Goal: Task Accomplishment & Management: Use online tool/utility

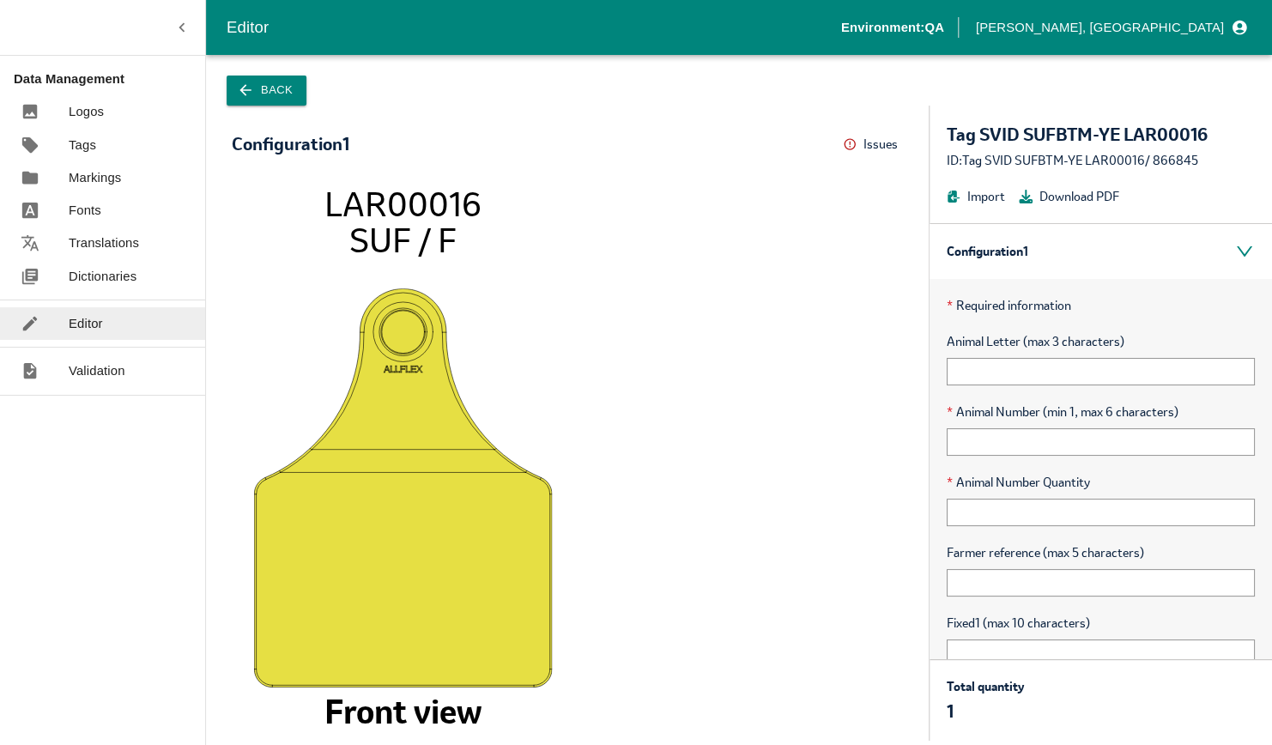
click at [251, 100] on button "Back" at bounding box center [267, 91] width 80 height 30
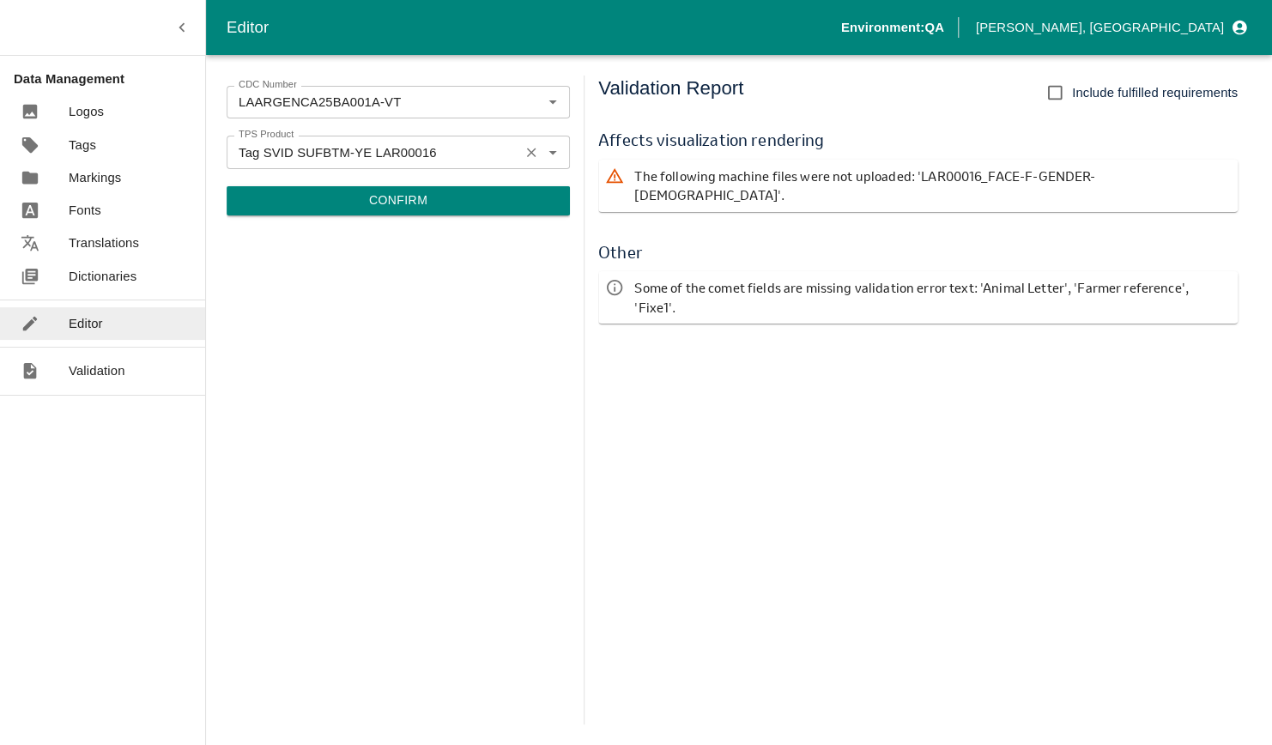
click at [529, 148] on icon "Clear" at bounding box center [531, 152] width 16 height 16
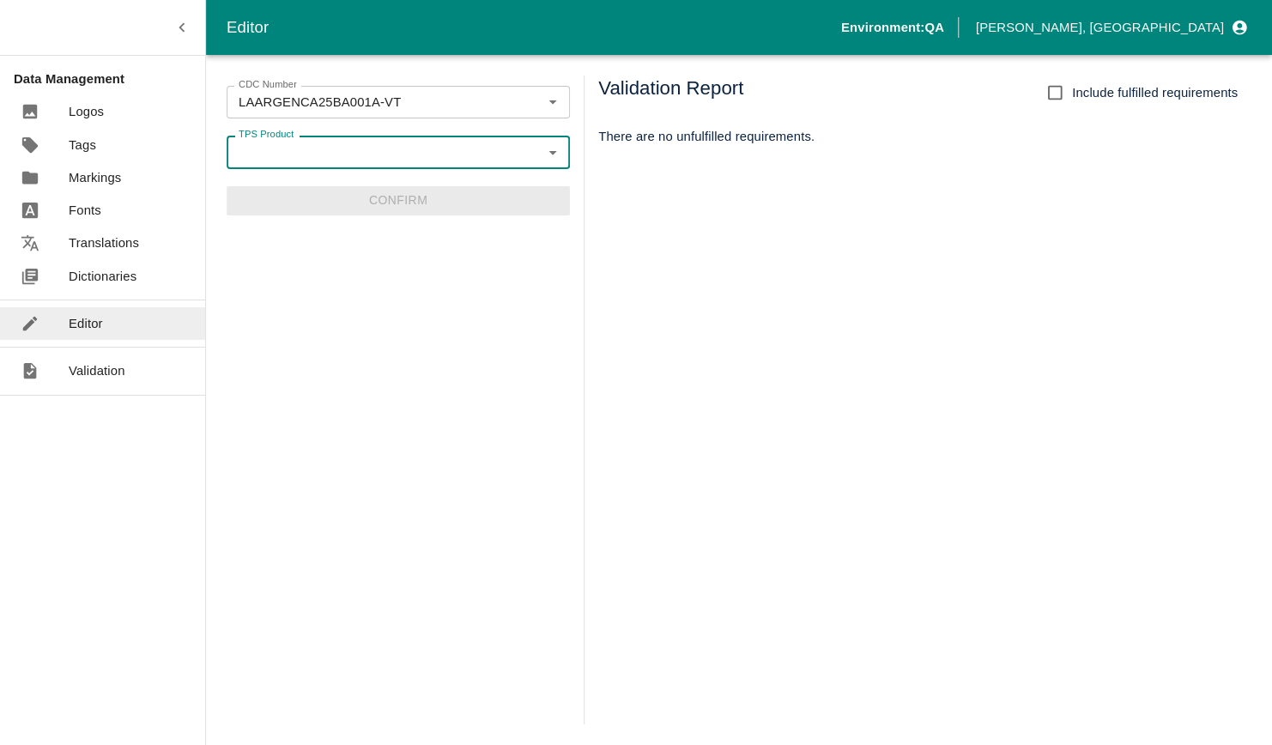
click at [550, 148] on icon "Open" at bounding box center [552, 151] width 19 height 19
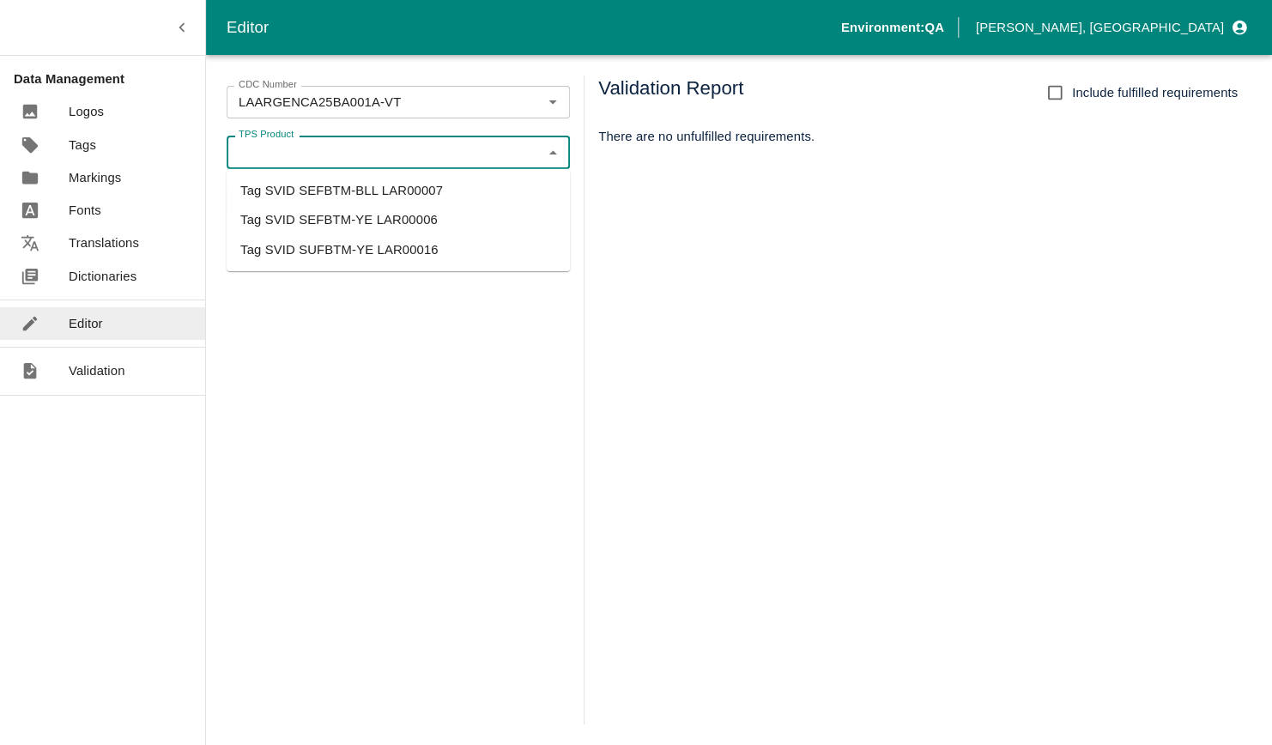
click at [474, 215] on li "Tag SVID SEFBTM-YE LAR00006" at bounding box center [398, 219] width 343 height 29
type input "Tag SVID SEFBTM-YE LAR00006"
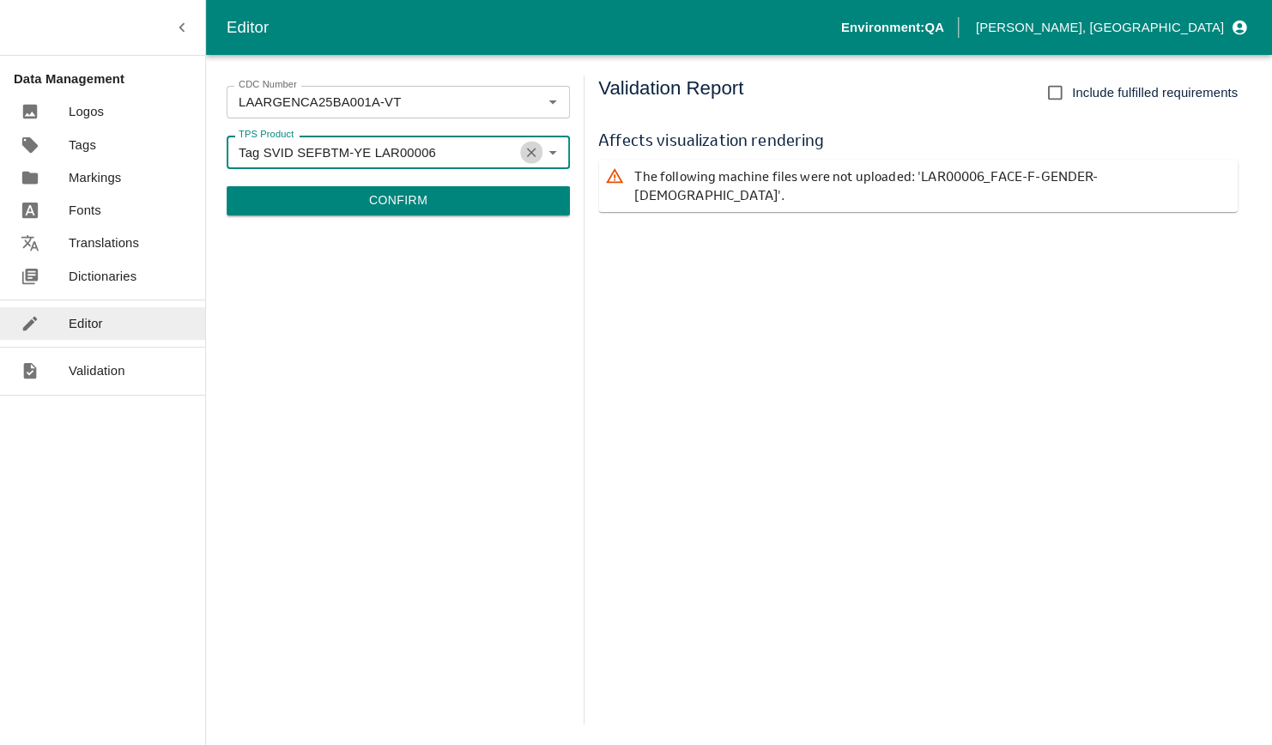
click at [536, 151] on icon "Clear" at bounding box center [531, 152] width 16 height 16
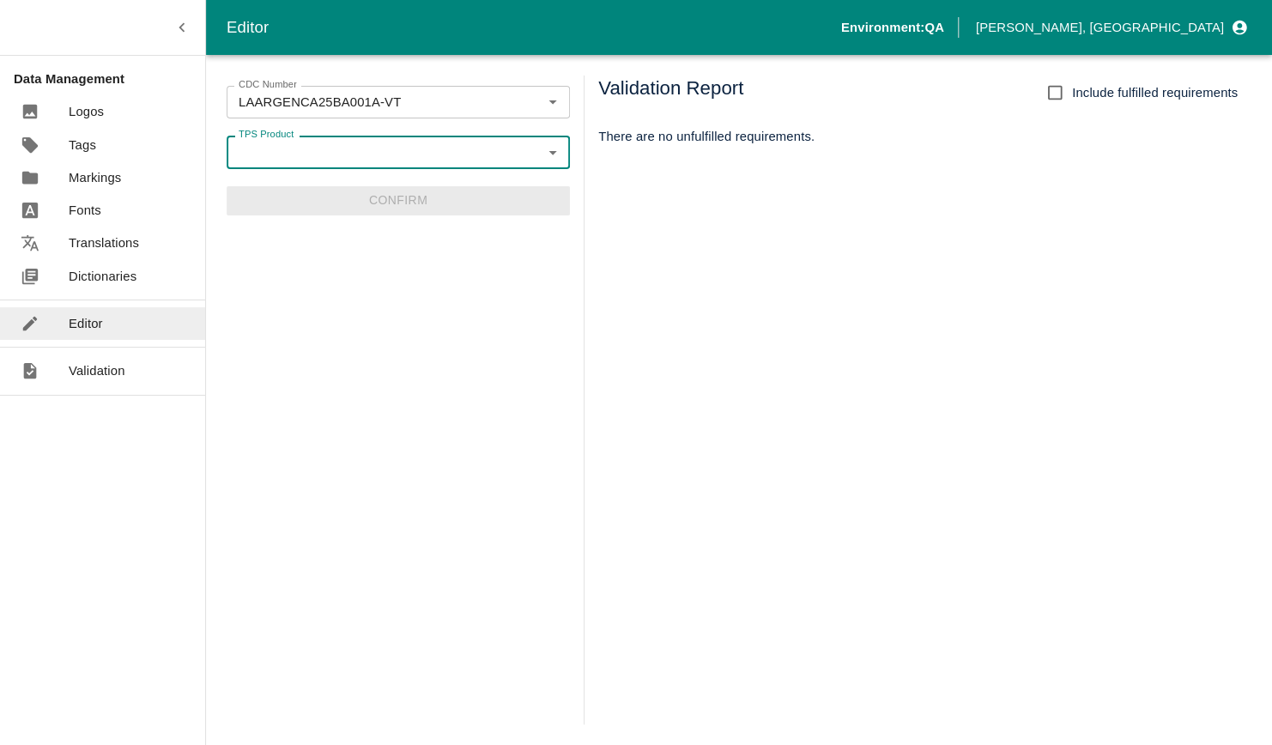
click at [545, 150] on icon "Open" at bounding box center [552, 151] width 19 height 19
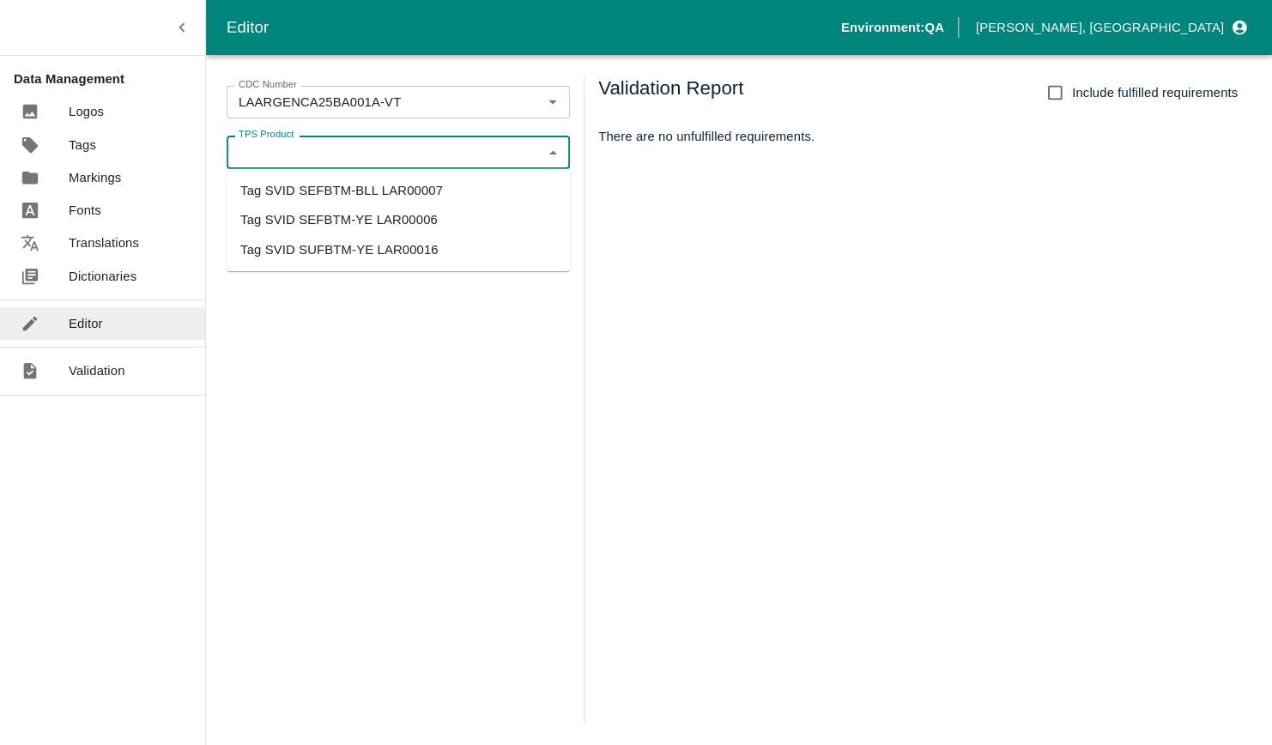
click at [506, 196] on li "Tag SVID SEFBTM-BLL LAR00007" at bounding box center [398, 190] width 343 height 29
type input "Tag SVID SEFBTM-BLL LAR00007"
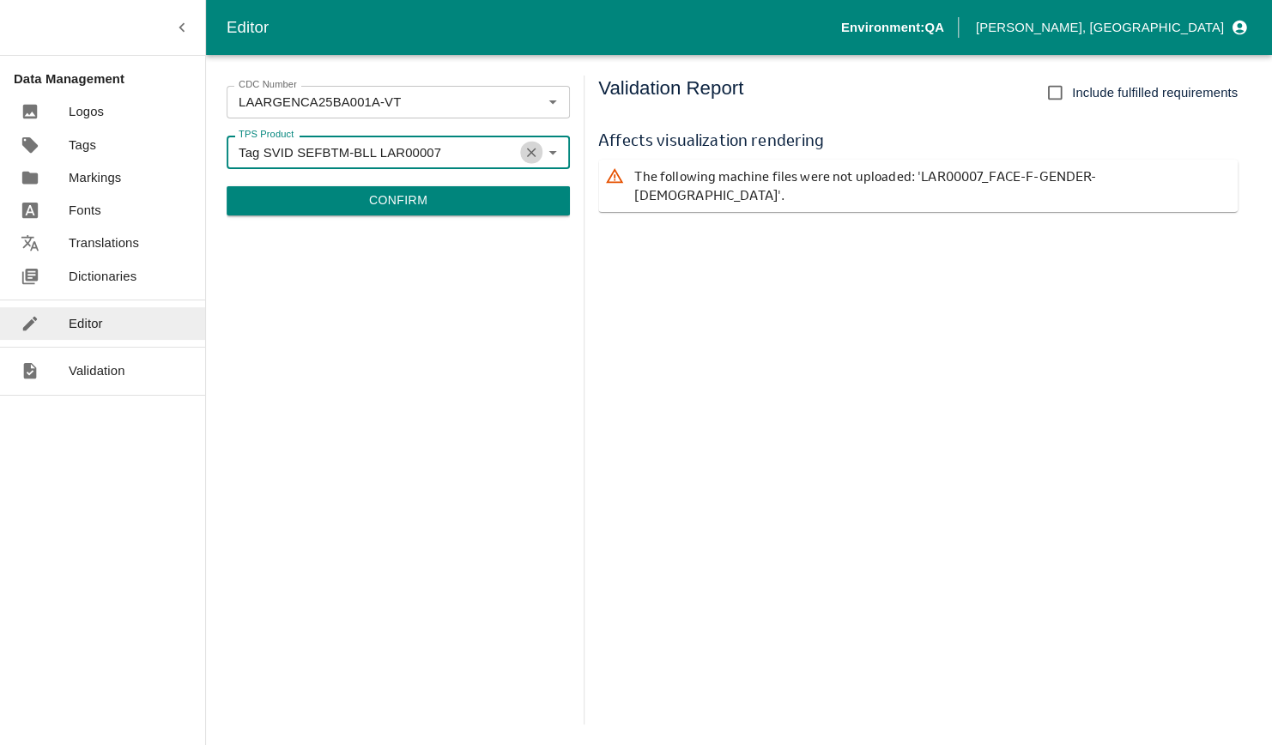
click at [537, 155] on icon "Clear" at bounding box center [531, 152] width 16 height 16
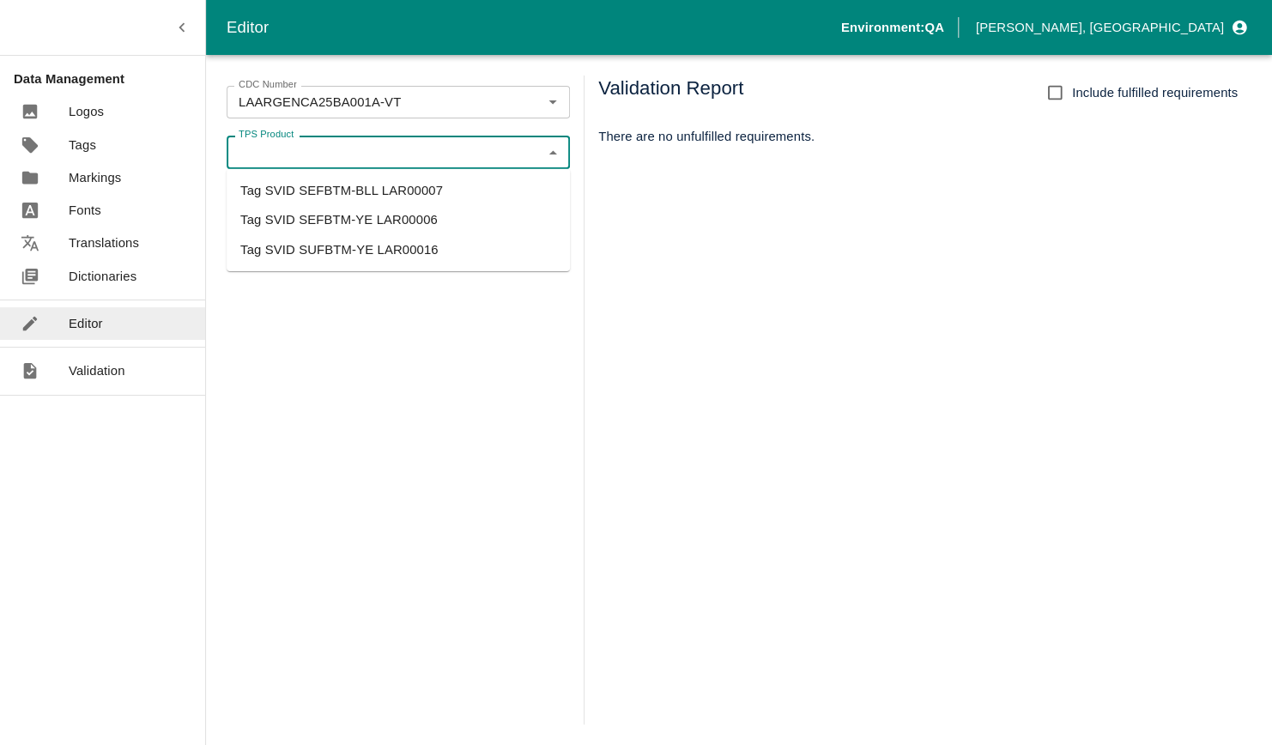
click at [494, 160] on input "TPS Product" at bounding box center [384, 152] width 305 height 22
click at [464, 192] on li "Tag SVID SEFBTM-BLL LAR00007" at bounding box center [398, 190] width 343 height 29
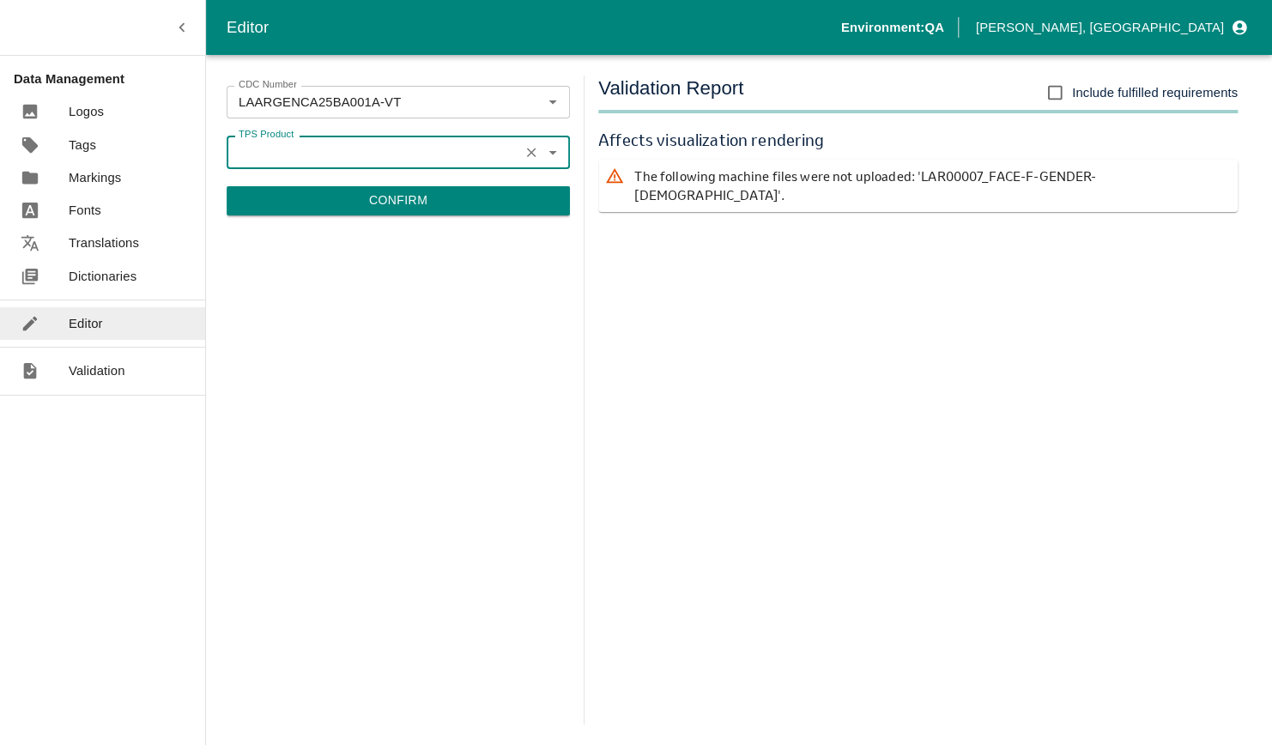
type input "Tag SVID SEFBTM-BLL LAR00007"
click at [475, 151] on input "Tag SVID SEFBTM-BLL LAR00007" at bounding box center [373, 152] width 282 height 22
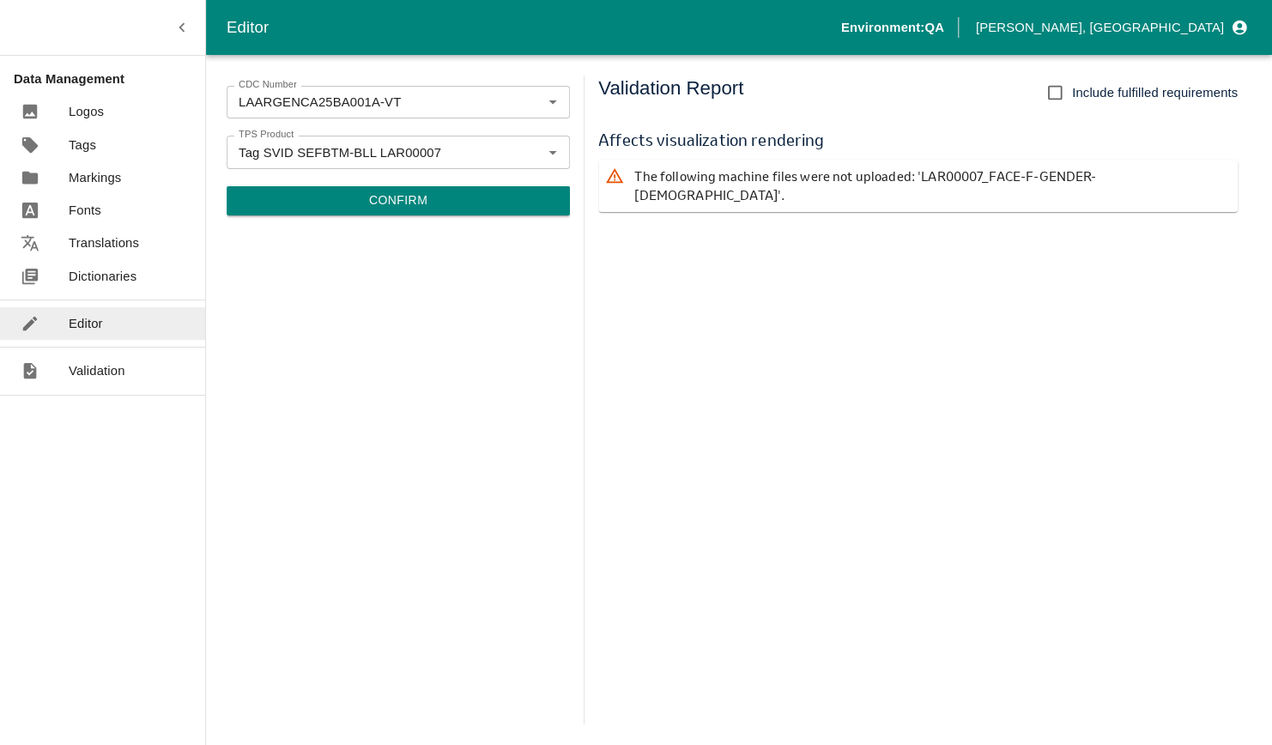
click at [539, 299] on div "CDC Number LAARGENCA25BA001A-VT CDC Number TPS Product Tag SVID SEFBTM-BLL LAR0…" at bounding box center [398, 400] width 343 height 649
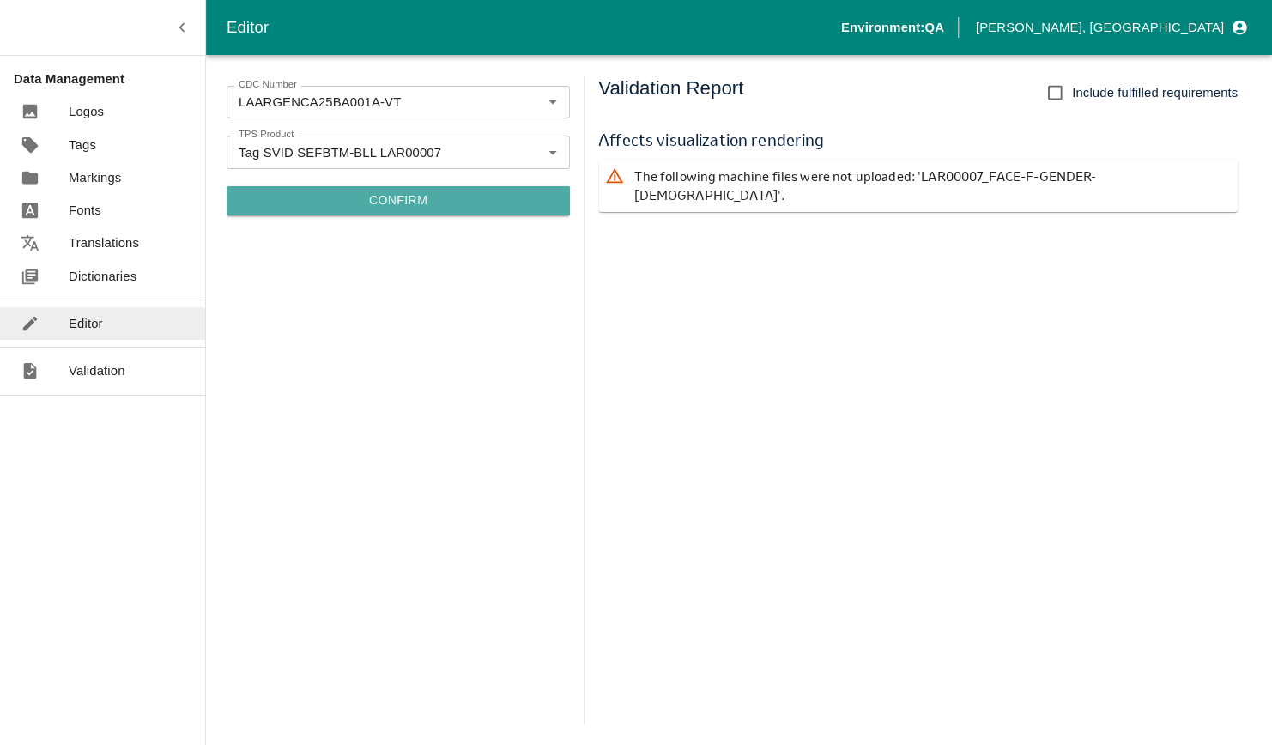
click at [536, 200] on button "Confirm" at bounding box center [398, 200] width 343 height 29
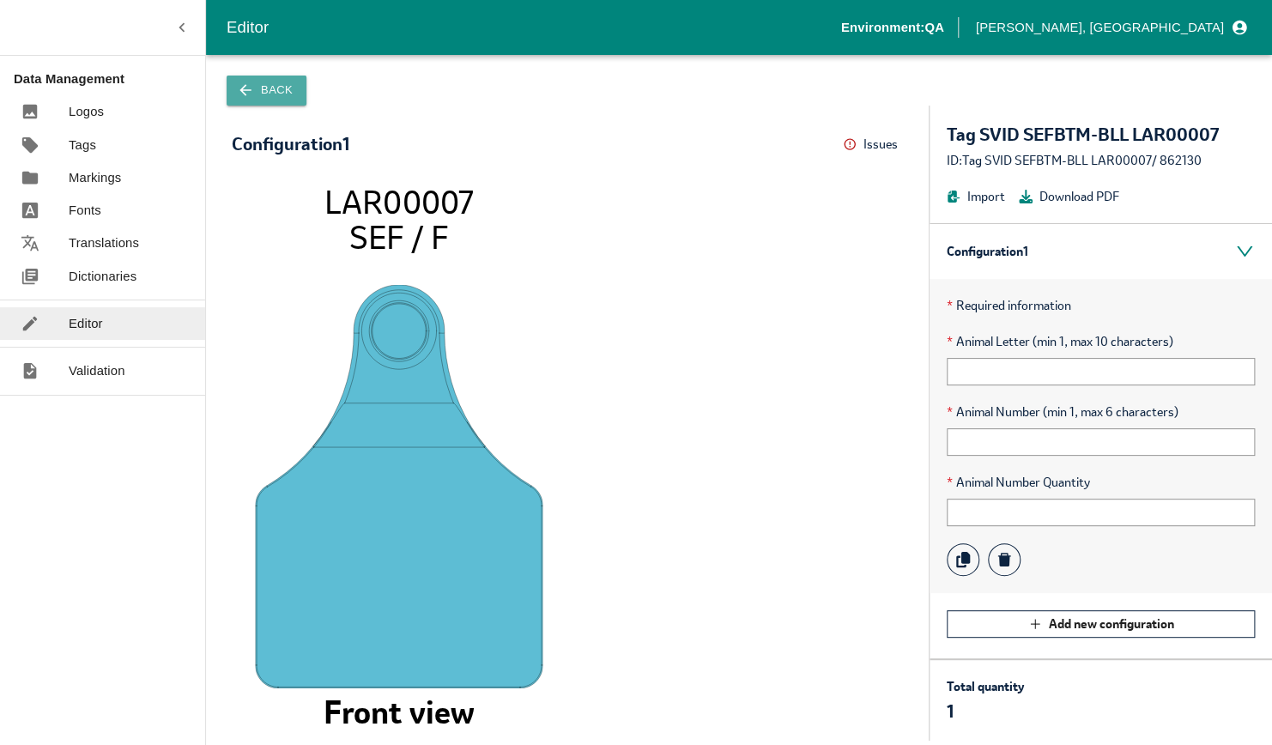
click at [291, 90] on button "Back" at bounding box center [267, 91] width 80 height 30
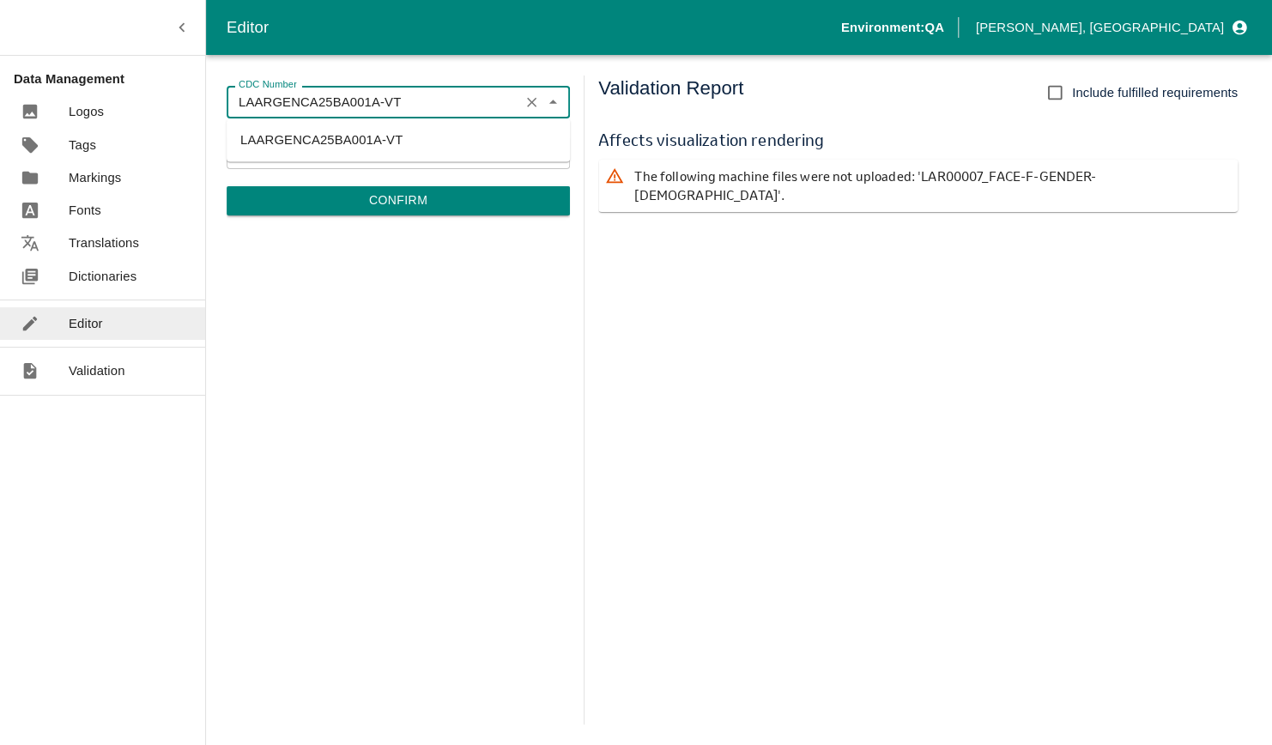
click at [450, 104] on input "LAARGENCA25BA001A-VT" at bounding box center [373, 102] width 282 height 22
click at [447, 281] on div "CDC Number LAARGENCA25BA001A-VT CDC Number TPS Product Tag SVID SEFBTM-BLL LAR0…" at bounding box center [398, 400] width 343 height 649
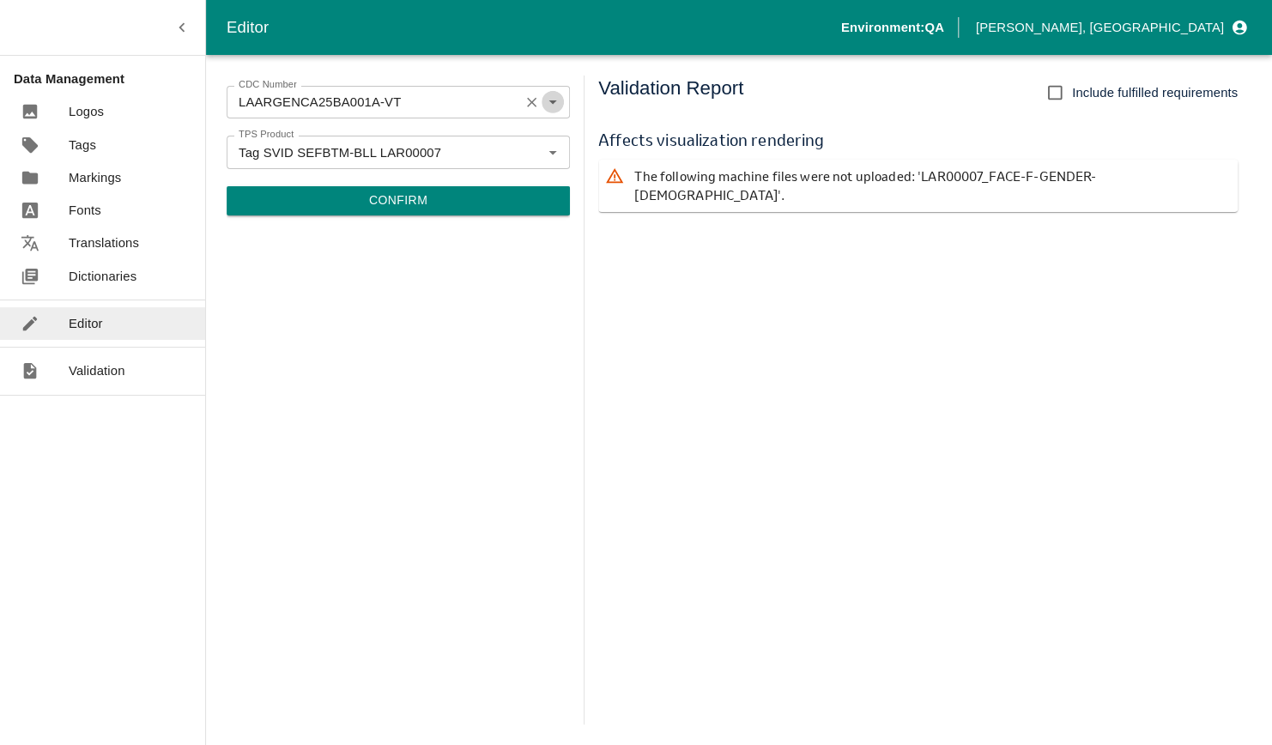
click at [558, 104] on icon "Open" at bounding box center [552, 102] width 19 height 19
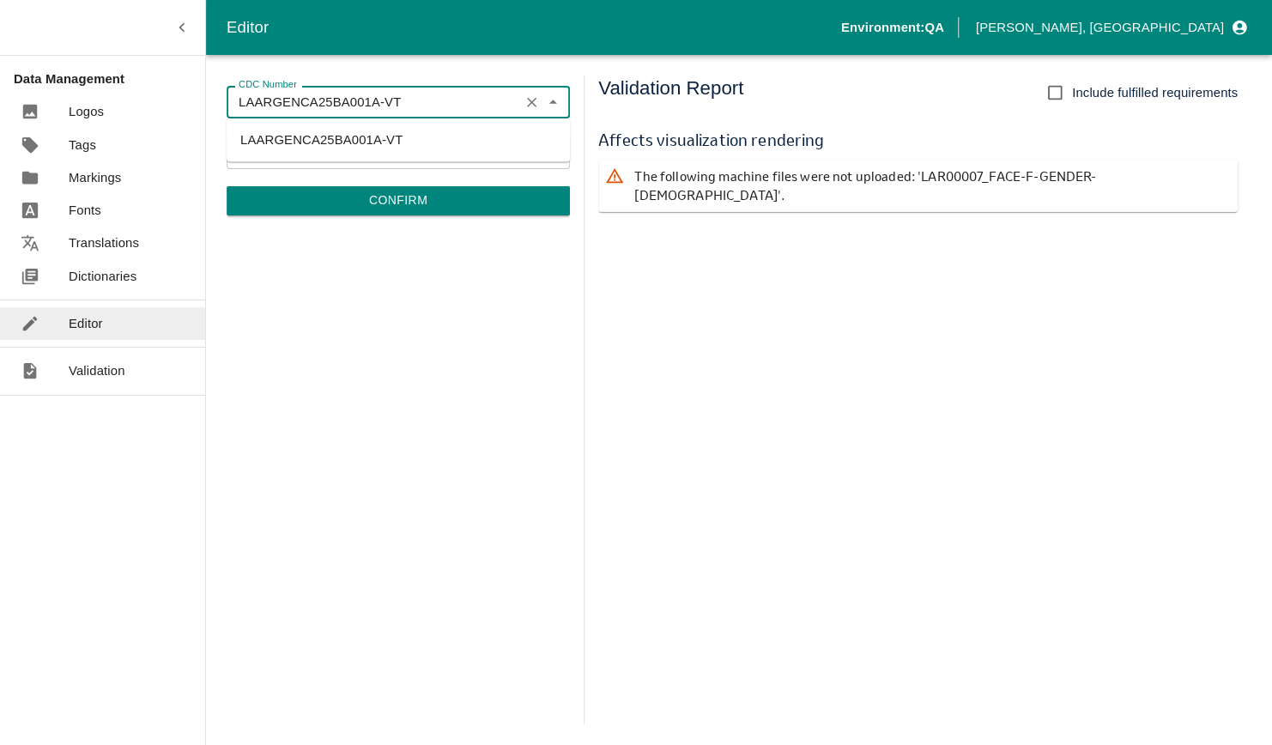
click at [557, 104] on icon "Close" at bounding box center [552, 102] width 19 height 19
click at [557, 104] on icon "Open" at bounding box center [552, 102] width 19 height 19
click at [476, 100] on input "LAARGENCA25BA001A-VT" at bounding box center [373, 102] width 282 height 22
click at [559, 143] on li "LAARGENCA25BA001A-VT" at bounding box center [398, 139] width 343 height 29
click at [553, 151] on icon "Open" at bounding box center [552, 153] width 8 height 4
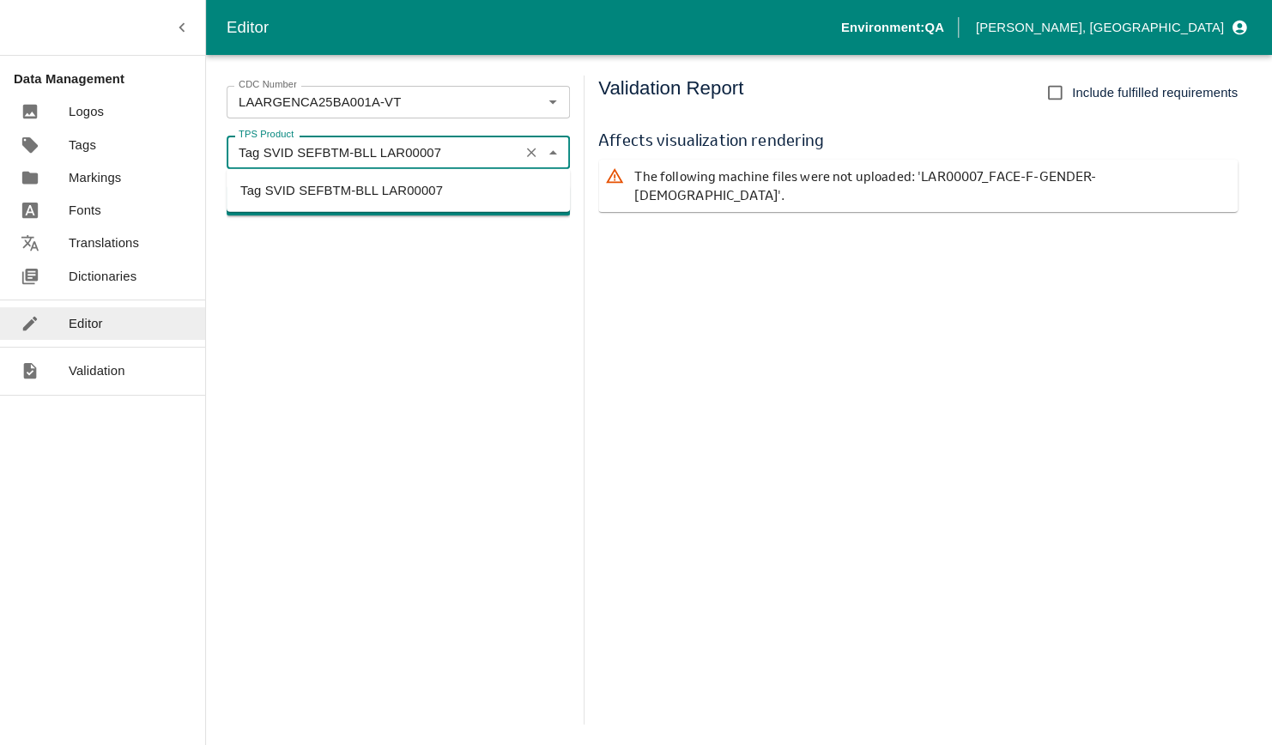
click at [481, 188] on li "Tag SVID SEFBTM-BLL LAR00007" at bounding box center [398, 190] width 343 height 29
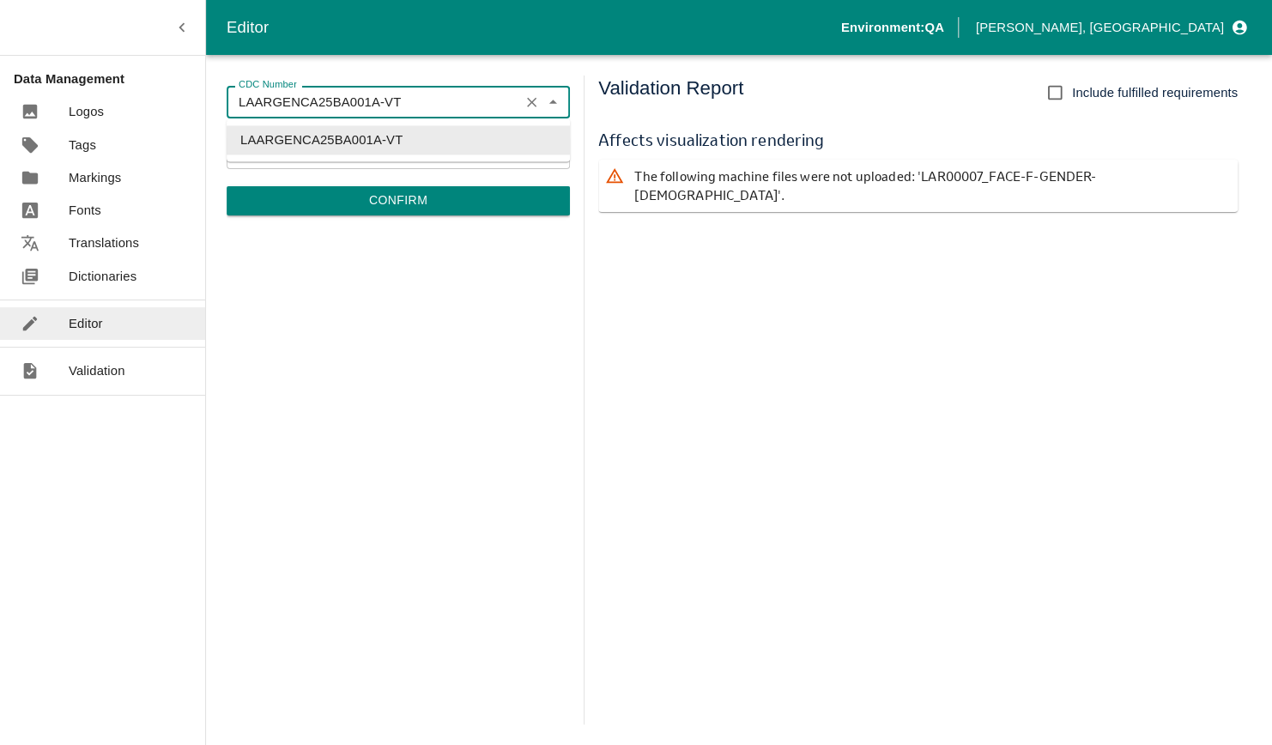
click at [484, 94] on input "LAARGENCA25BA001A-VT" at bounding box center [373, 102] width 282 height 22
click at [534, 103] on icon "Clear" at bounding box center [531, 102] width 16 height 16
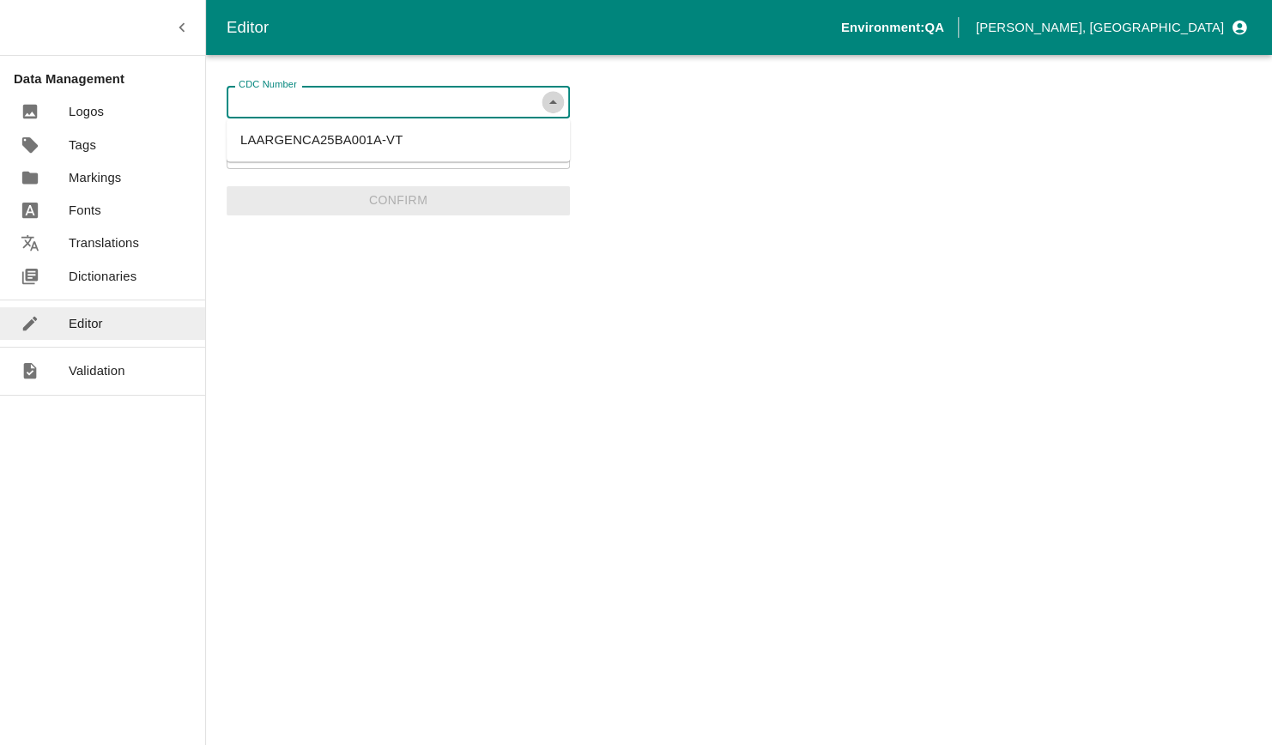
click at [553, 103] on icon "Close" at bounding box center [552, 102] width 8 height 4
click at [556, 95] on icon "Open" at bounding box center [552, 102] width 19 height 19
click at [445, 103] on input "CDC Number" at bounding box center [384, 102] width 305 height 22
type input "laar"
click at [484, 281] on div "CDC Number CDC Number TPS Product Tag SVID SEFBTM-BLL LAR00007 TPS Product Conf…" at bounding box center [398, 400] width 343 height 649
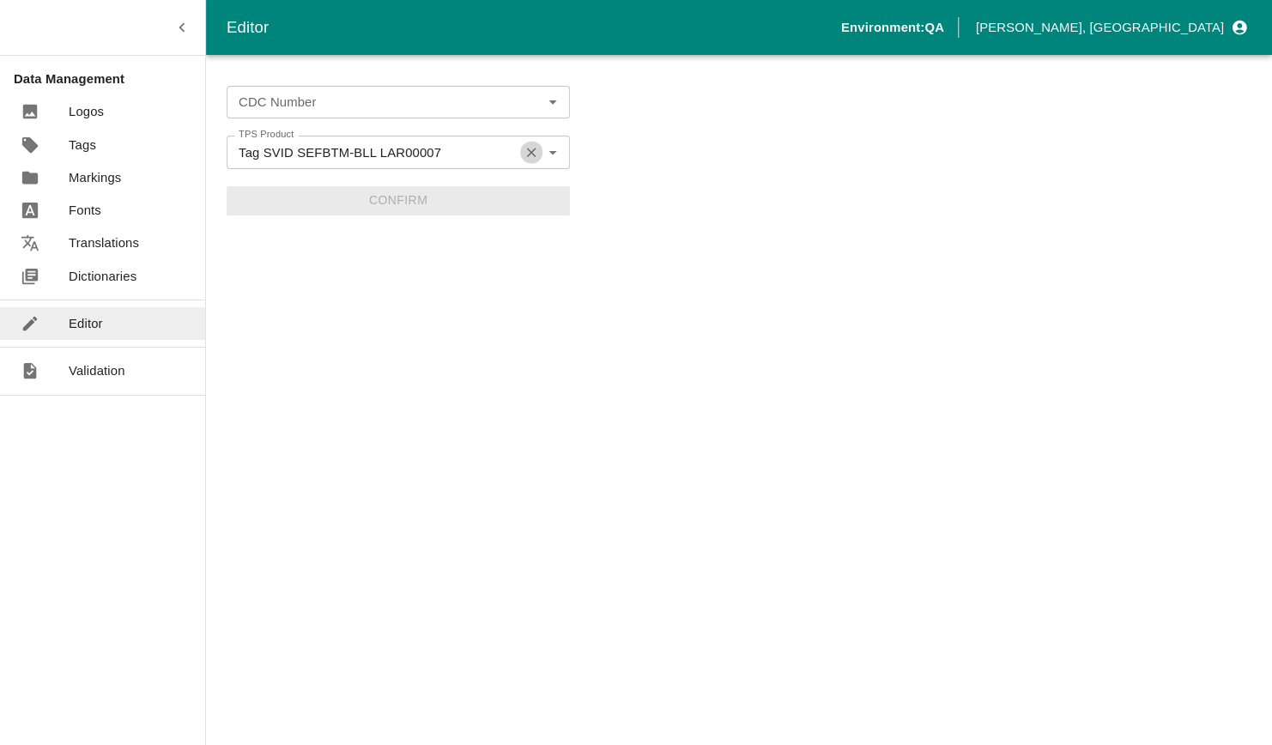
click at [529, 156] on icon "Clear" at bounding box center [531, 152] width 16 height 16
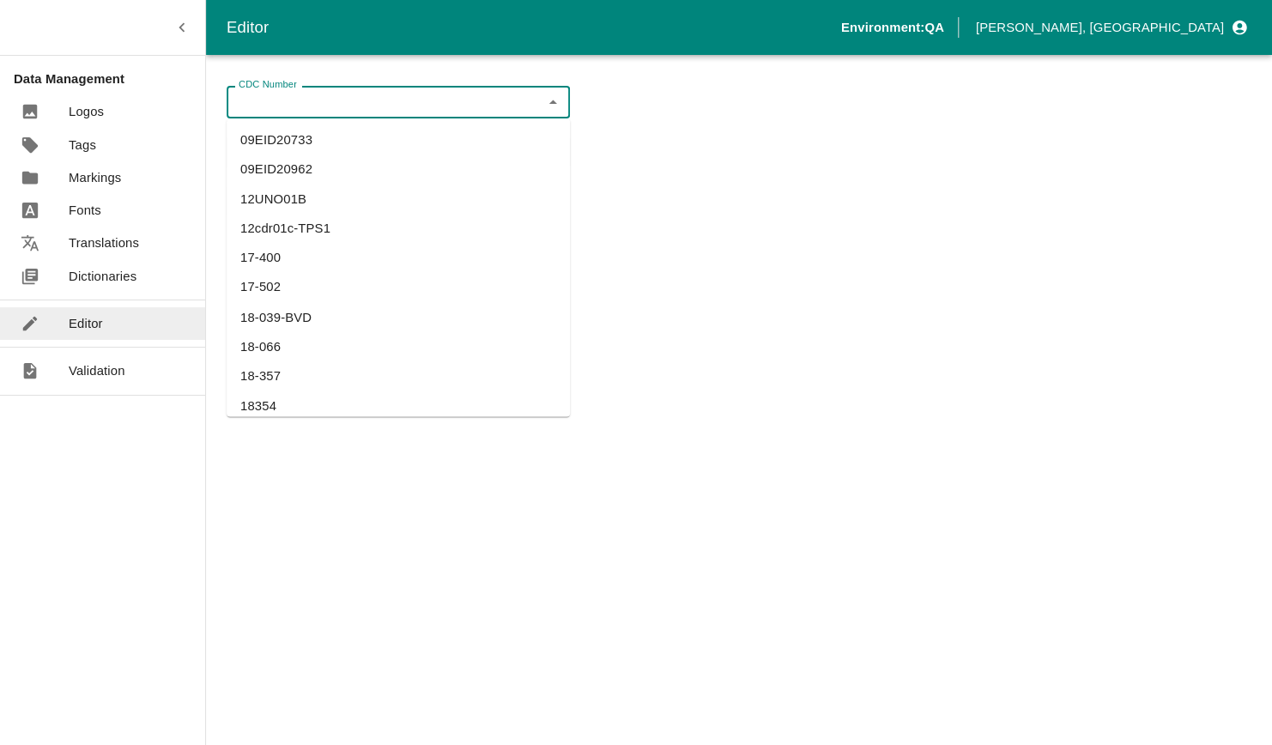
click at [418, 107] on input "CDC Number" at bounding box center [384, 102] width 305 height 22
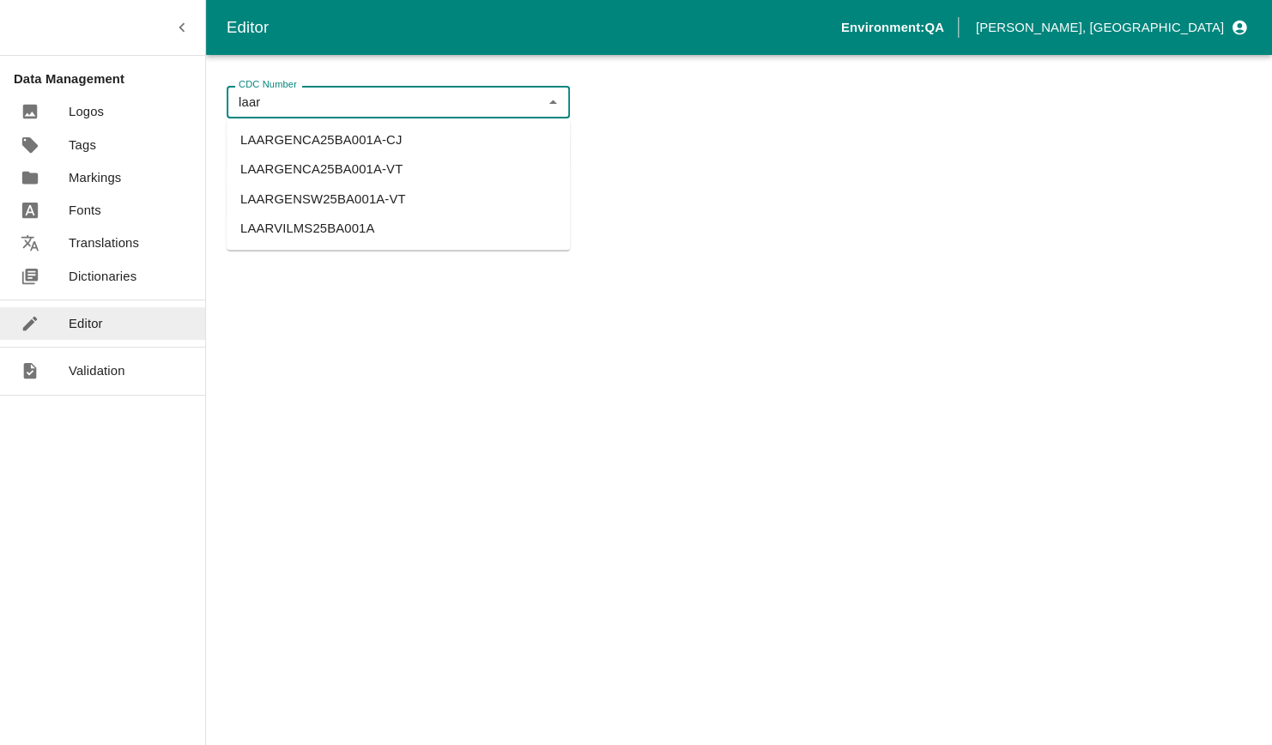
click at [389, 194] on li "LAARGENSW25BA001A-VT" at bounding box center [398, 198] width 343 height 29
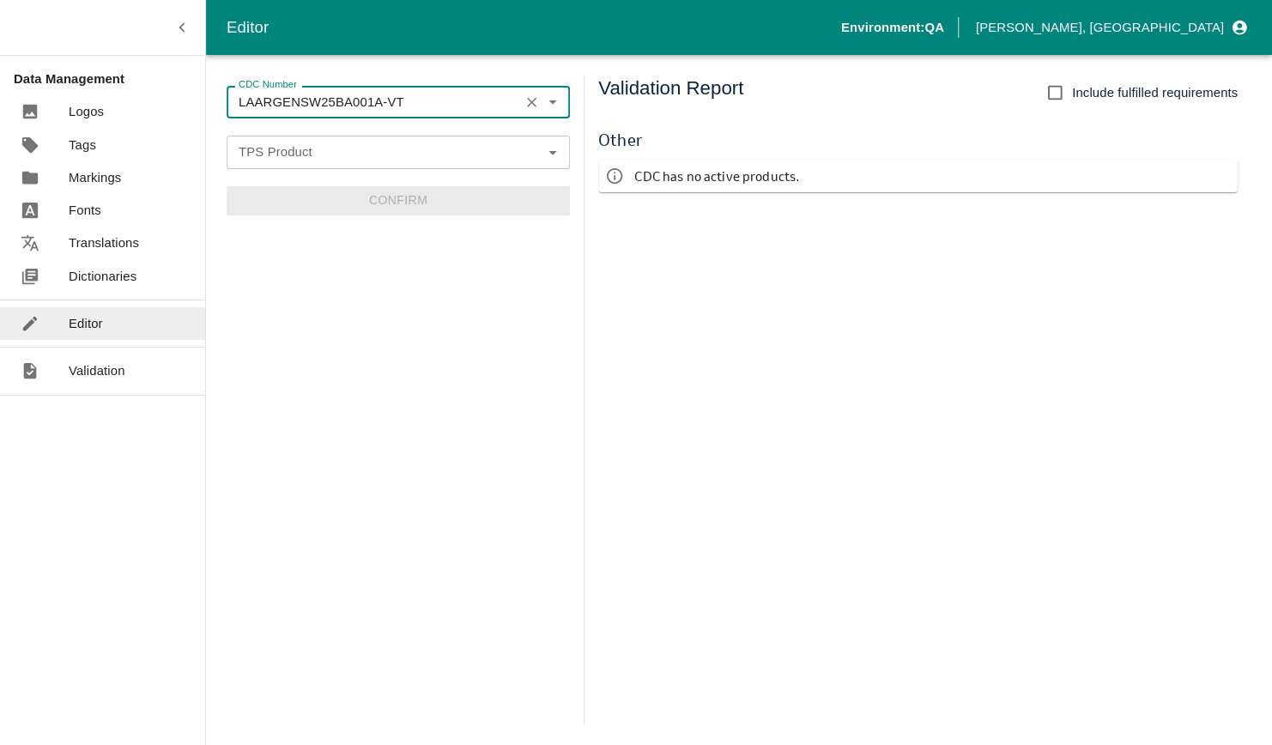
type input "LAARGENSW25BA001A-VT"
click at [426, 160] on input "TPS Product" at bounding box center [384, 152] width 305 height 22
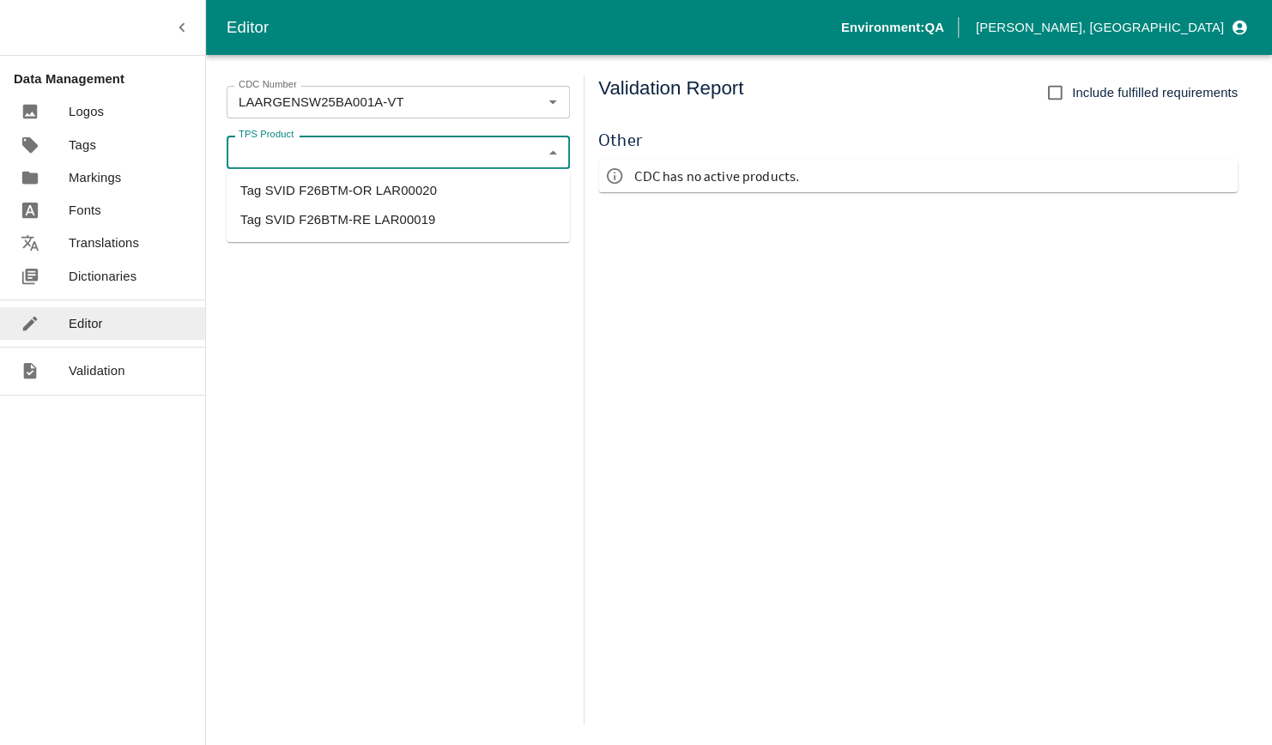
click at [423, 187] on li "Tag SVID F26BTM-OR LAR00020" at bounding box center [398, 190] width 343 height 29
type input "Tag SVID F26BTM-OR LAR00020"
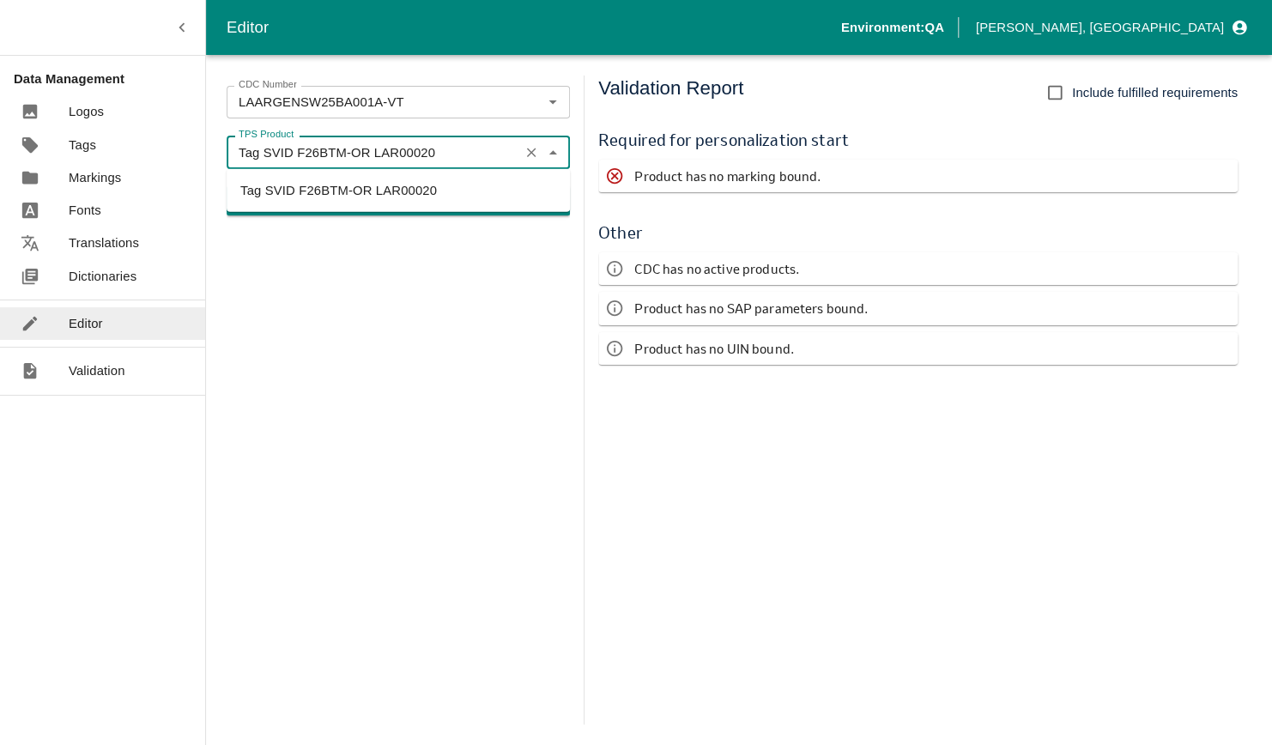
click at [478, 148] on input "Tag SVID F26BTM-OR LAR00020" at bounding box center [373, 152] width 282 height 22
click at [455, 189] on li "Tag SVID F26BTM-OR LAR00020" at bounding box center [398, 190] width 343 height 29
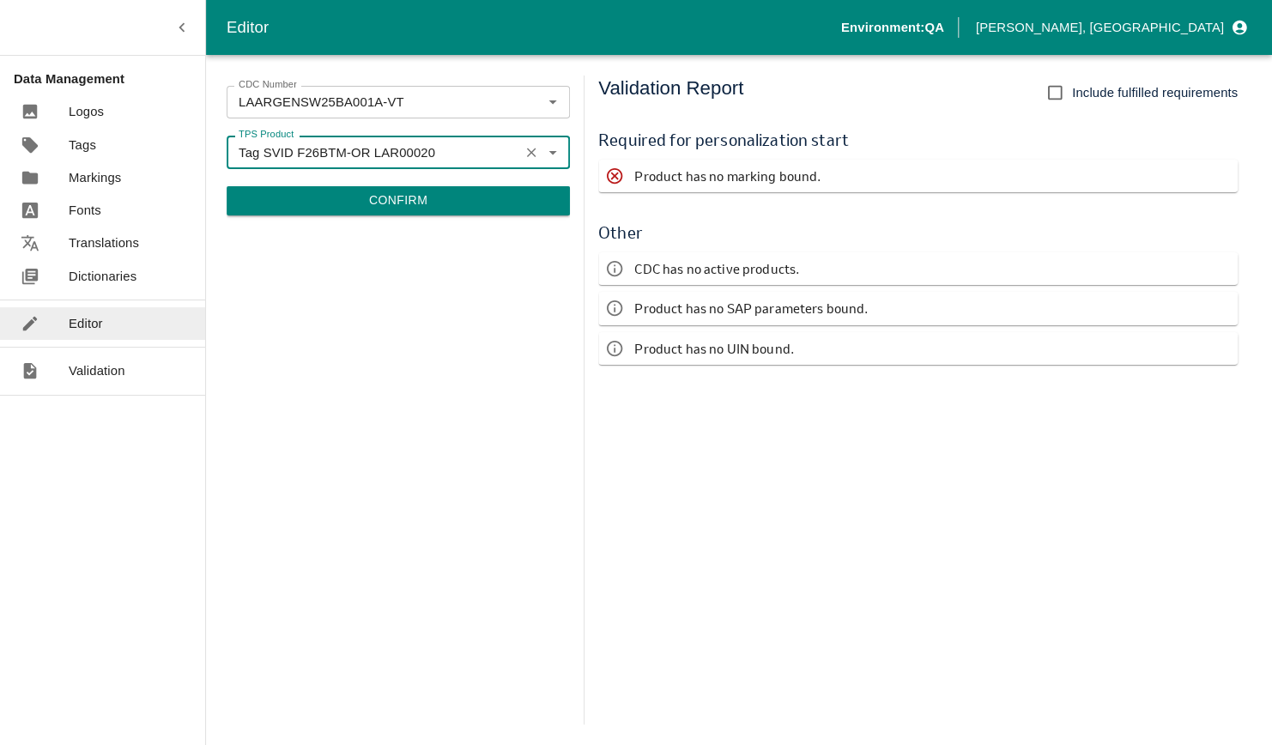
click at [528, 154] on icon "Clear" at bounding box center [531, 152] width 16 height 16
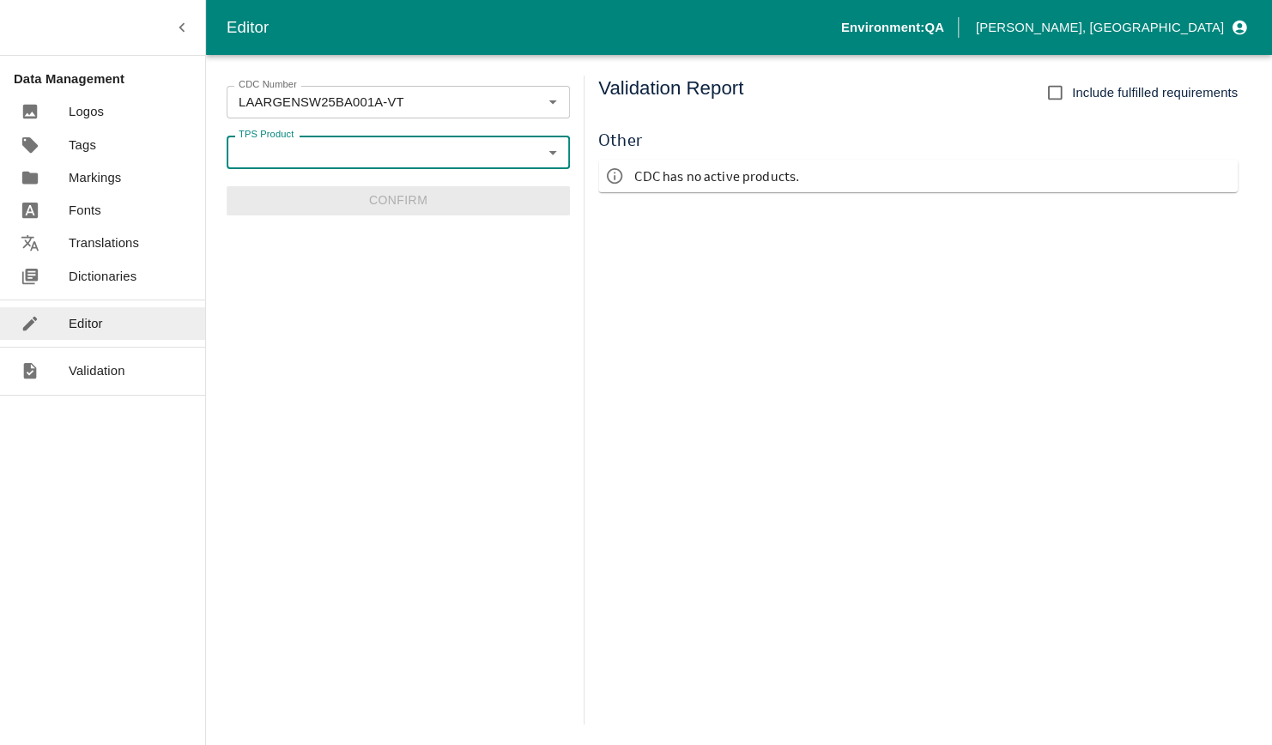
click at [517, 157] on input "TPS Product" at bounding box center [384, 152] width 305 height 22
click at [399, 212] on li "Tag SVID F26BTM-RE LAR00019" at bounding box center [398, 219] width 343 height 29
type input "Tag SVID F26BTM-RE LAR00019"
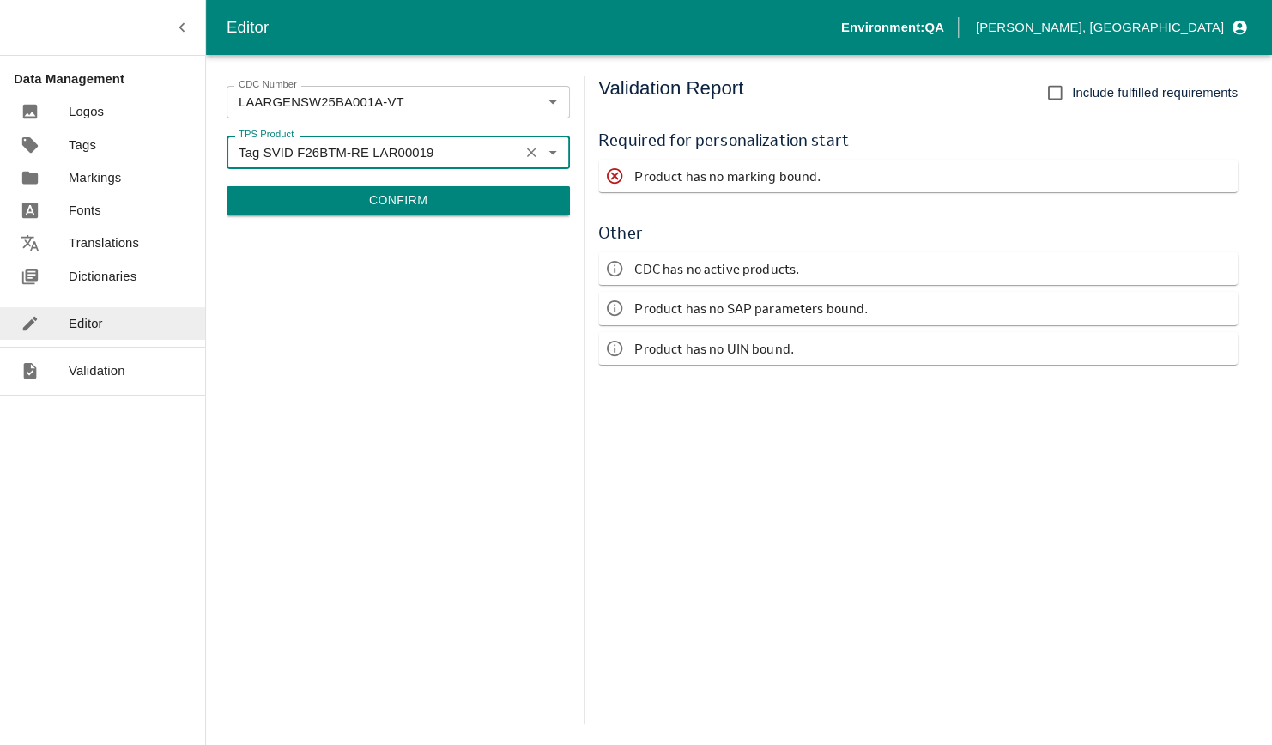
click at [529, 150] on icon "Clear" at bounding box center [531, 152] width 9 height 9
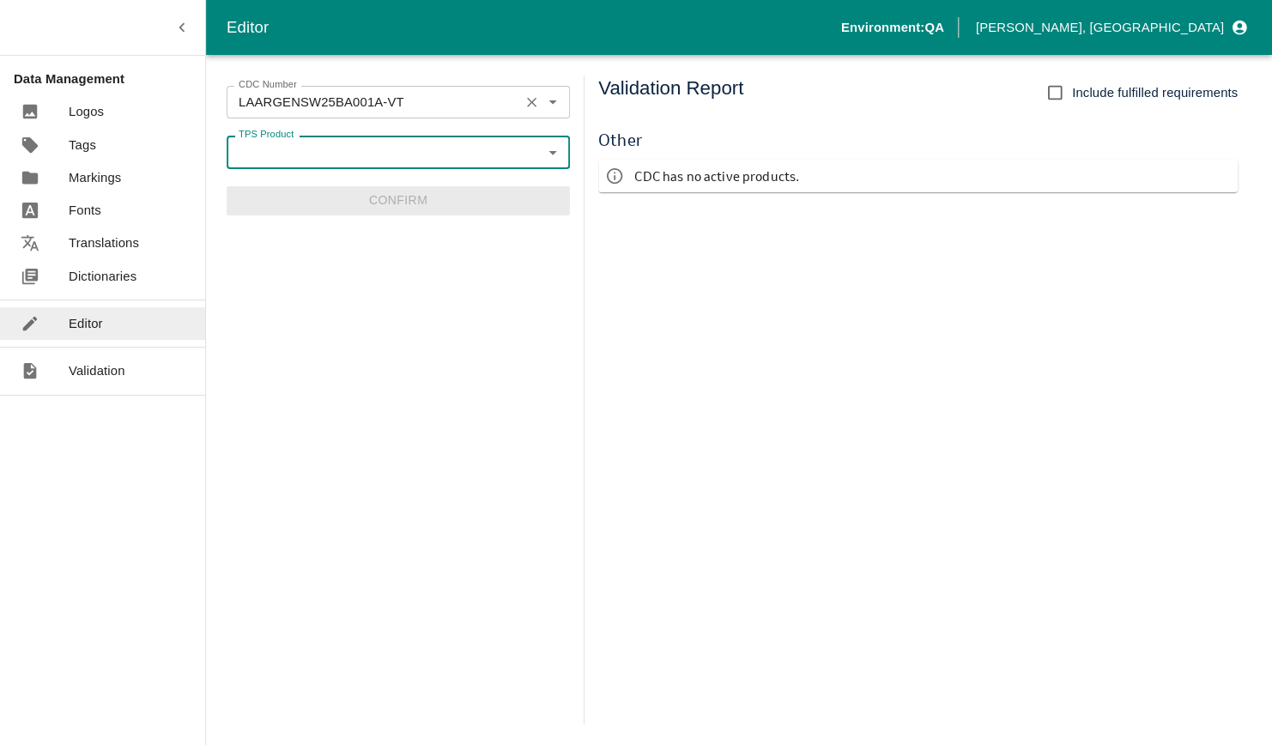
click at [416, 94] on input "LAARGENSW25BA001A-VT" at bounding box center [373, 102] width 282 height 22
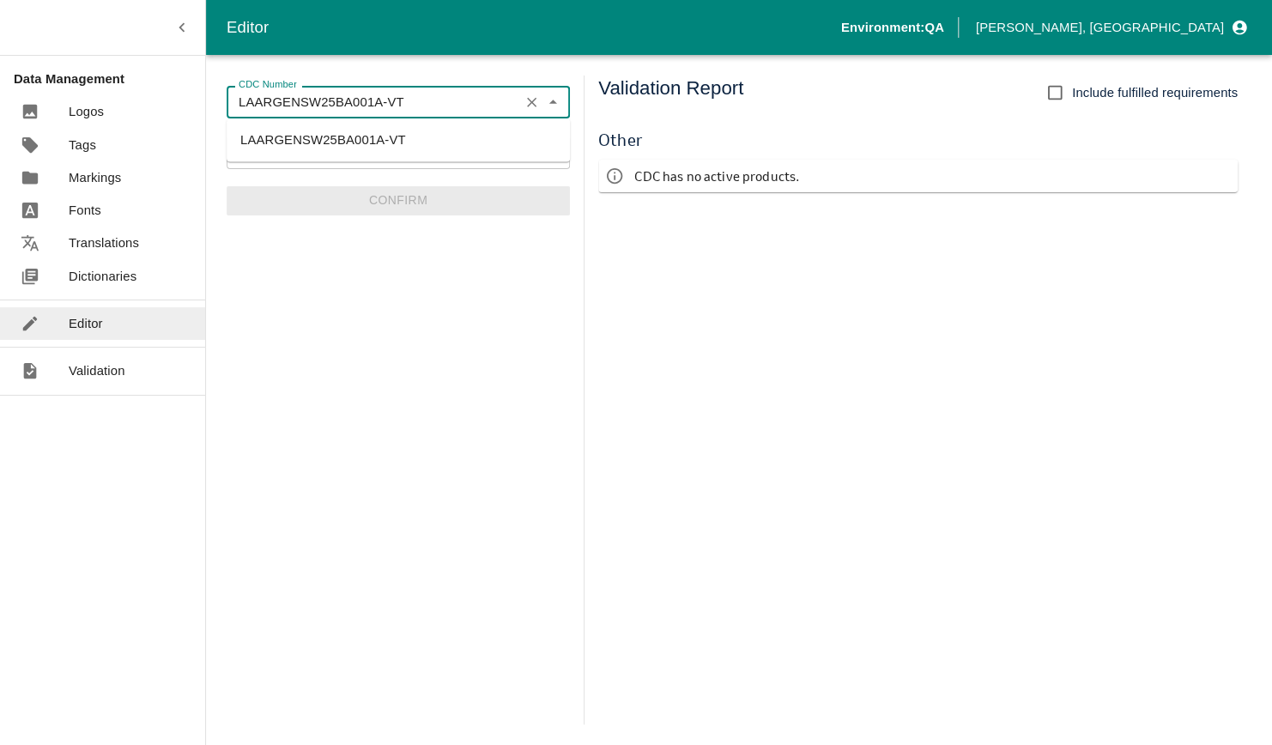
click at [420, 94] on input "LAARGENSW25BA001A-VT" at bounding box center [373, 102] width 282 height 22
type input "LAARGENSW25BA001A-"
click at [538, 106] on icon "Clear" at bounding box center [531, 102] width 16 height 16
